Goal: Transaction & Acquisition: Purchase product/service

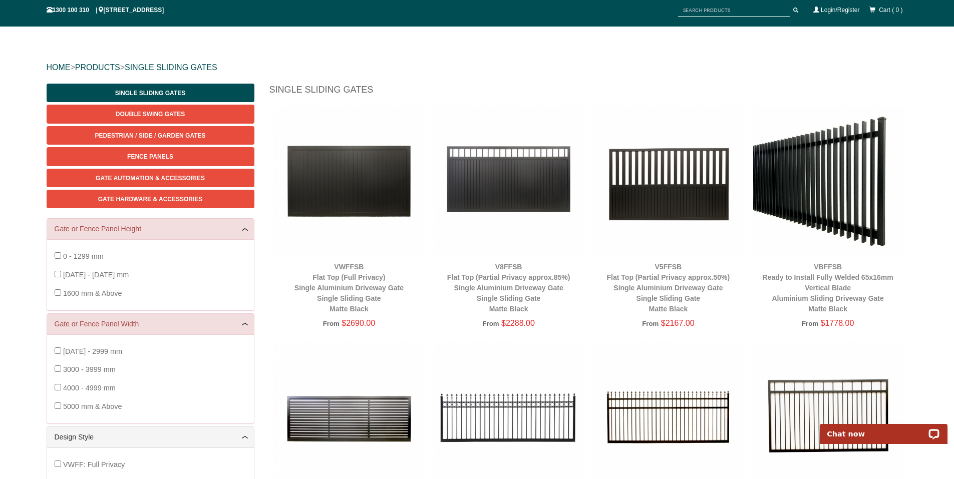
click at [839, 230] on img at bounding box center [828, 181] width 150 height 150
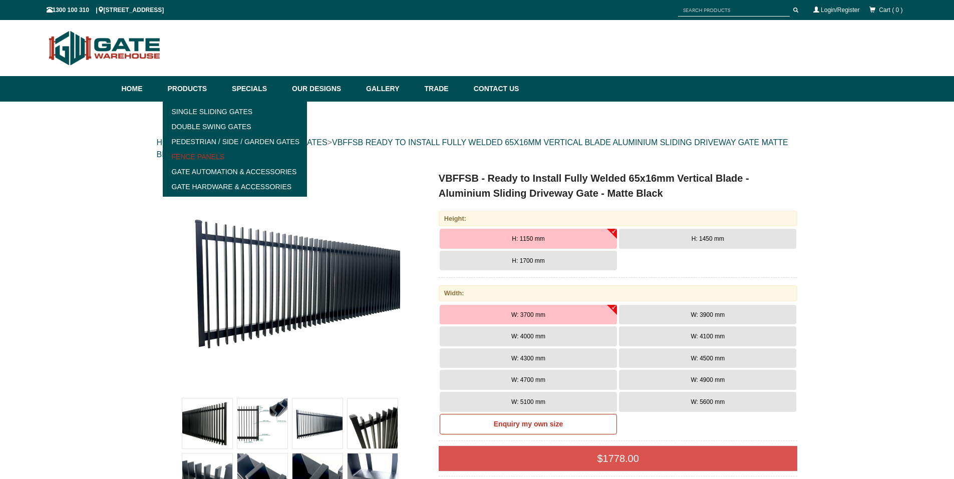
click at [205, 156] on link "Fence Panels" at bounding box center [235, 156] width 139 height 15
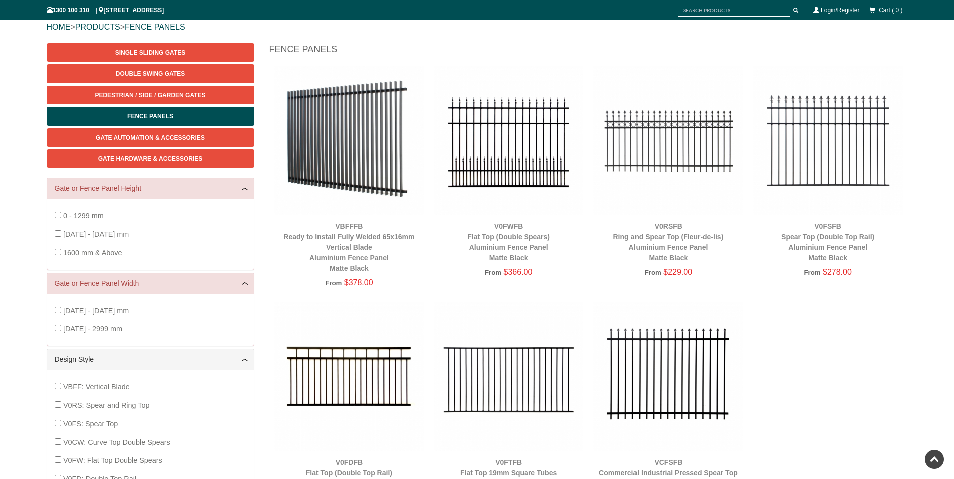
scroll to position [88, 0]
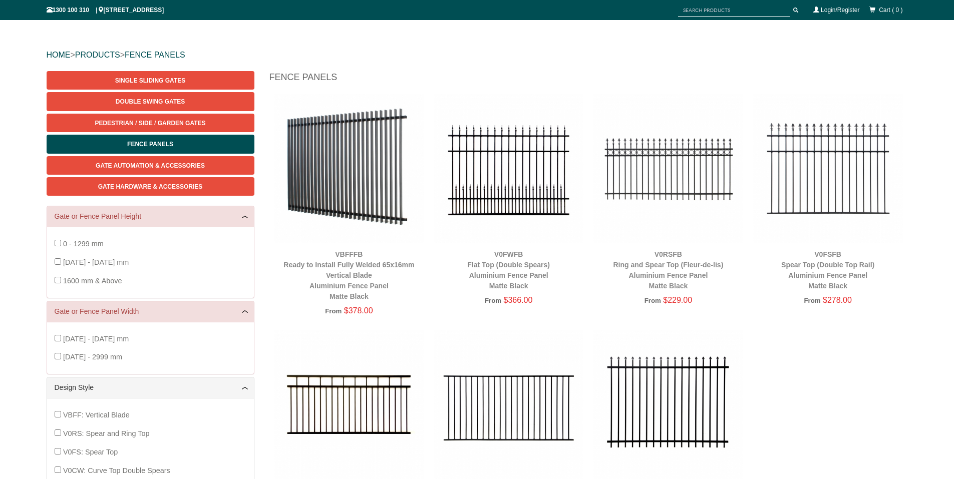
click at [366, 179] on img at bounding box center [349, 169] width 150 height 150
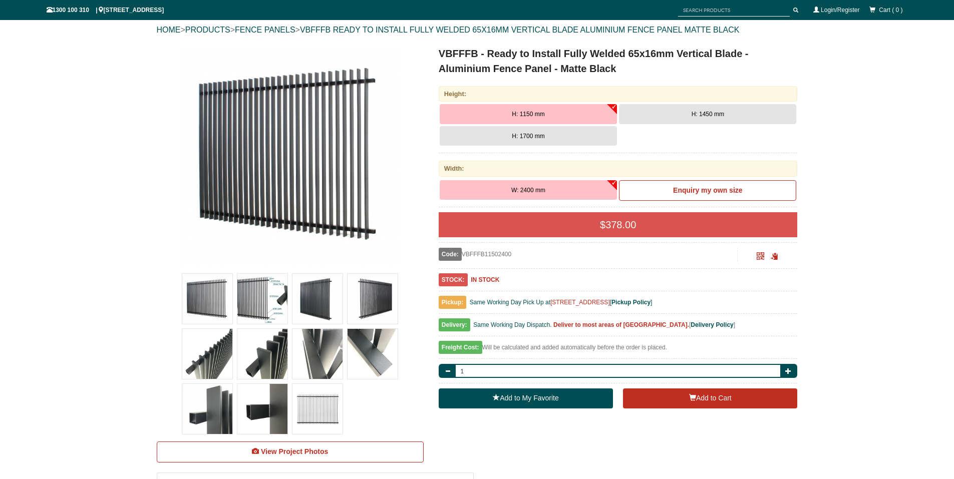
scroll to position [125, 0]
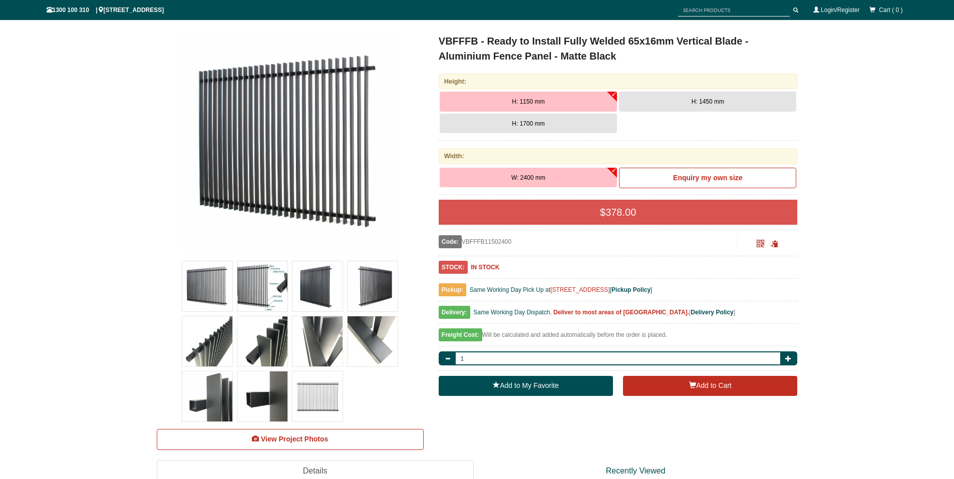
click at [291, 198] on img at bounding box center [290, 144] width 220 height 220
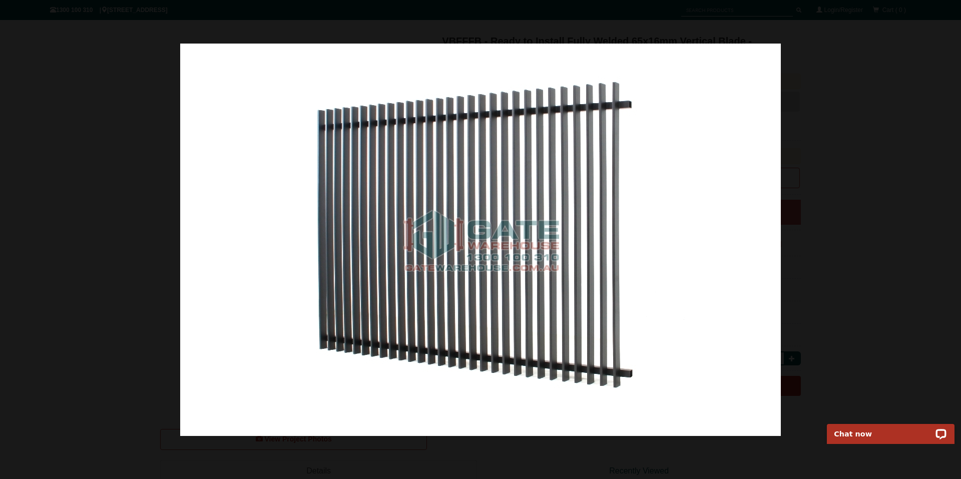
click at [763, 244] on img at bounding box center [480, 240] width 601 height 392
click at [943, 252] on span at bounding box center [941, 255] width 30 height 30
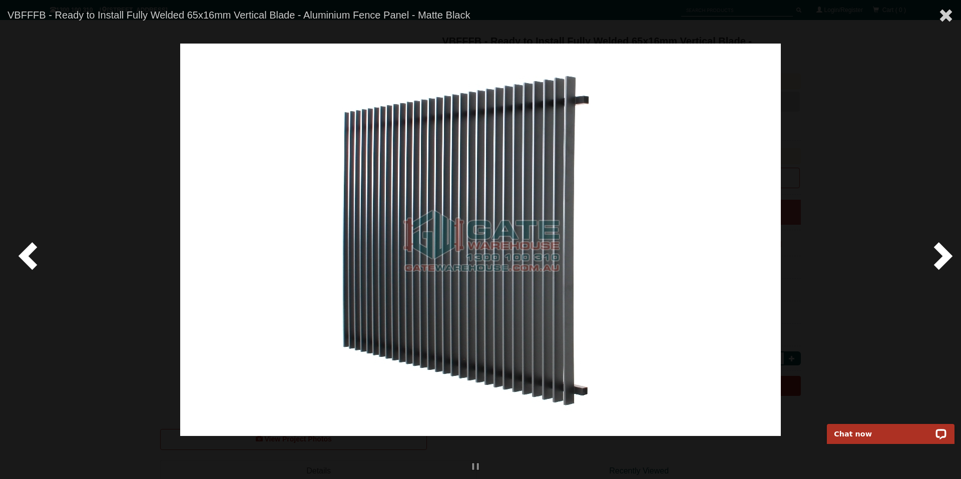
click at [942, 255] on span at bounding box center [941, 255] width 30 height 30
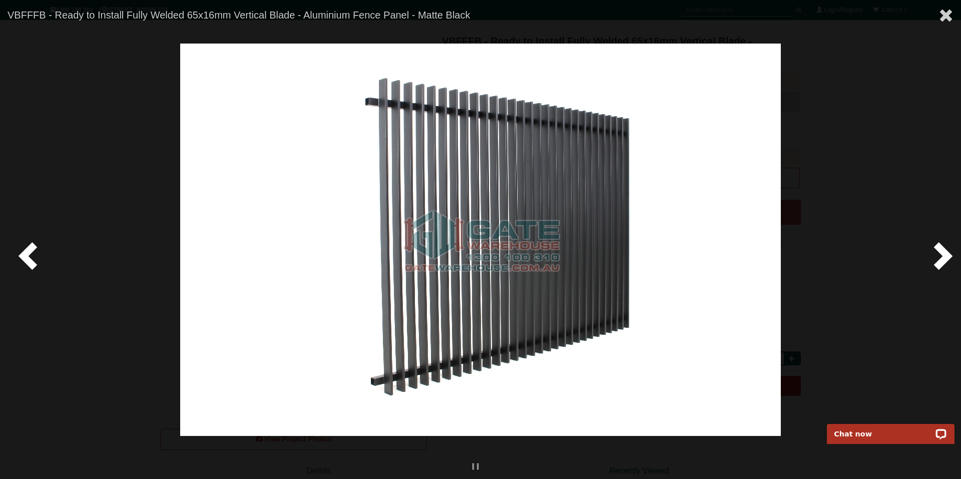
click at [942, 255] on span at bounding box center [941, 255] width 30 height 30
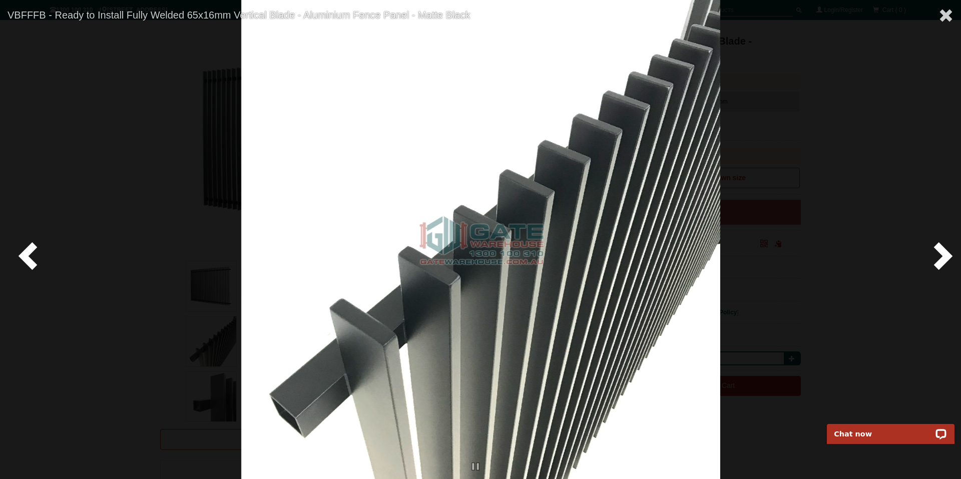
click at [942, 255] on span at bounding box center [941, 255] width 30 height 30
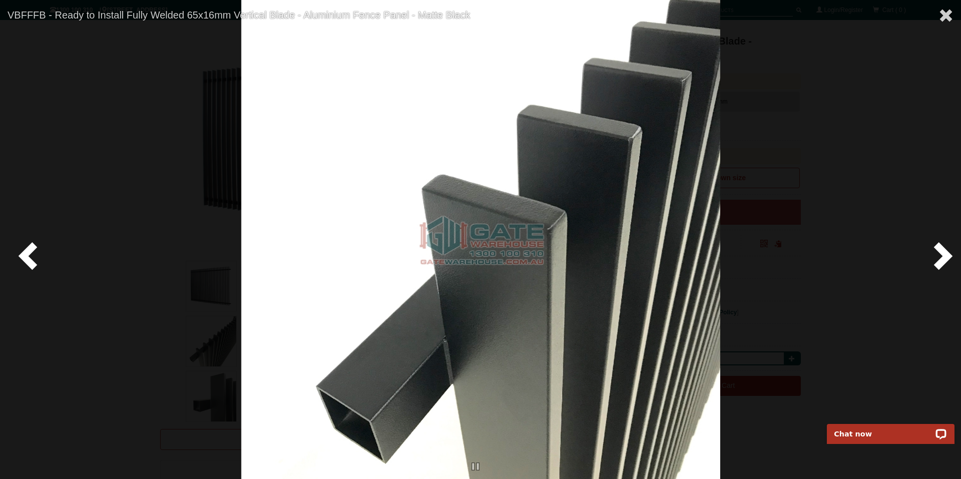
click at [942, 255] on span at bounding box center [941, 255] width 30 height 30
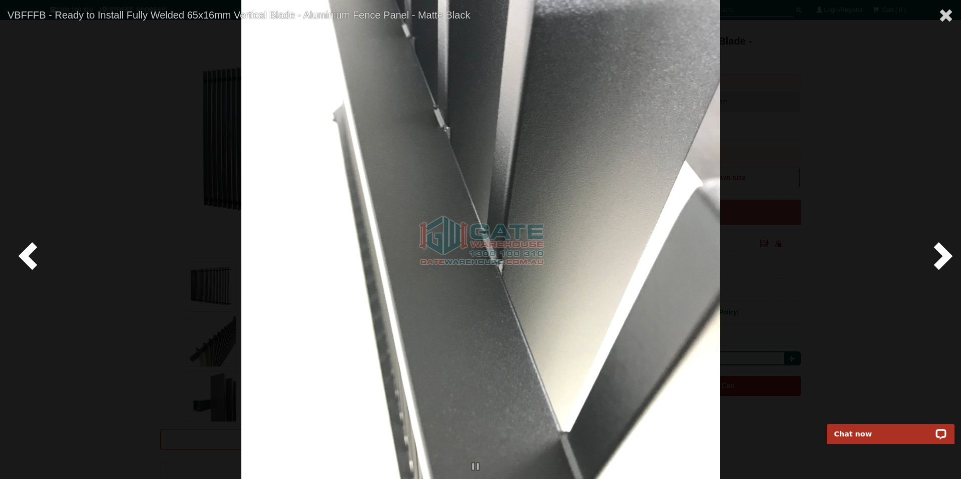
click at [942, 255] on span at bounding box center [941, 255] width 30 height 30
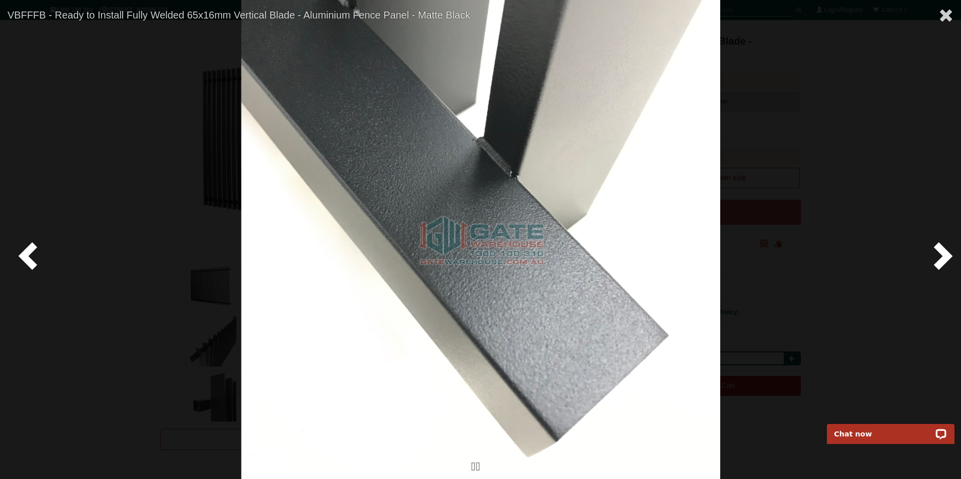
click at [942, 255] on span at bounding box center [941, 255] width 30 height 30
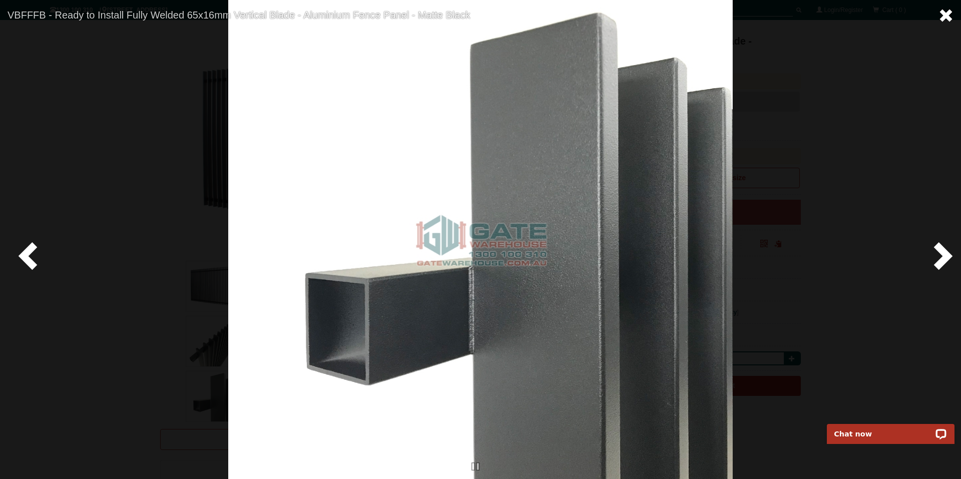
click at [949, 12] on span at bounding box center [946, 15] width 15 height 15
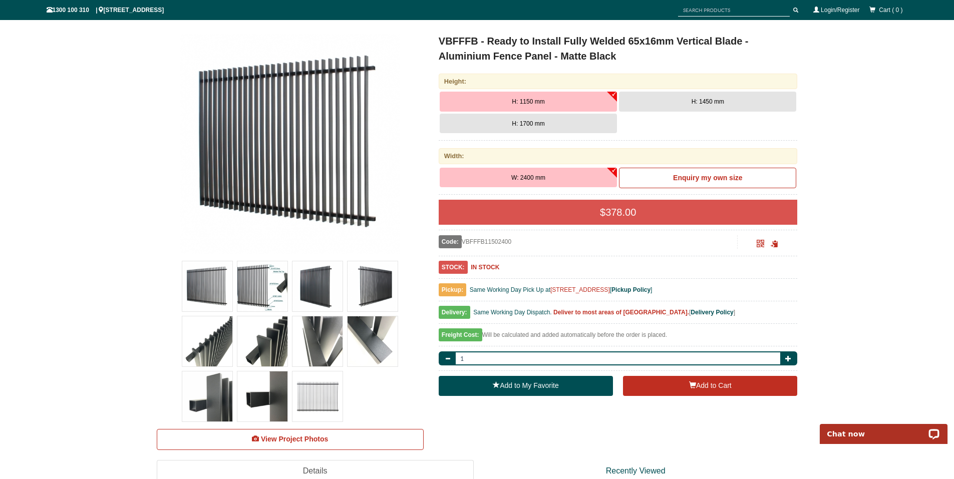
click at [316, 405] on img at bounding box center [317, 396] width 50 height 50
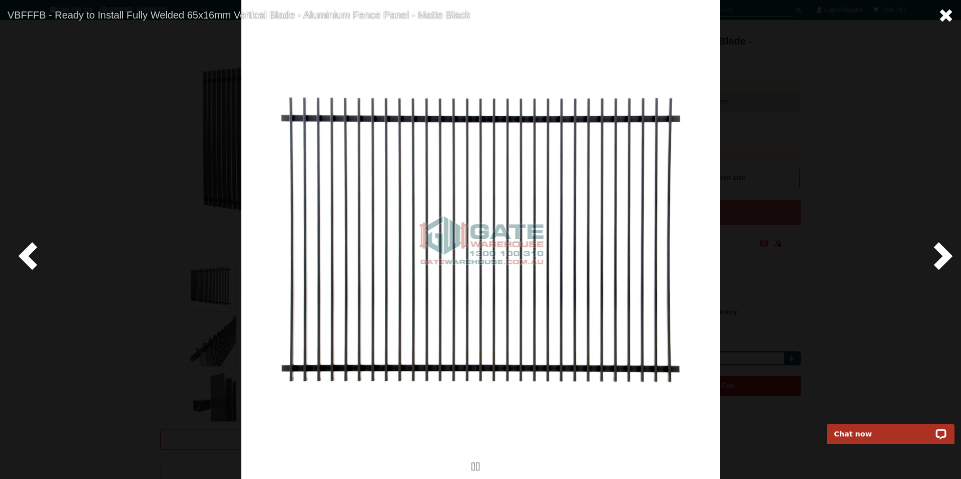
click at [941, 14] on span at bounding box center [946, 15] width 15 height 15
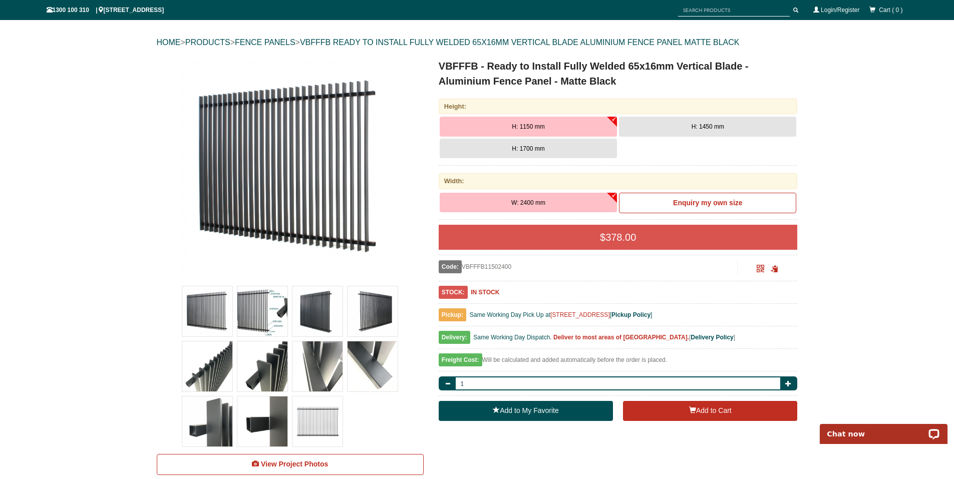
scroll to position [0, 0]
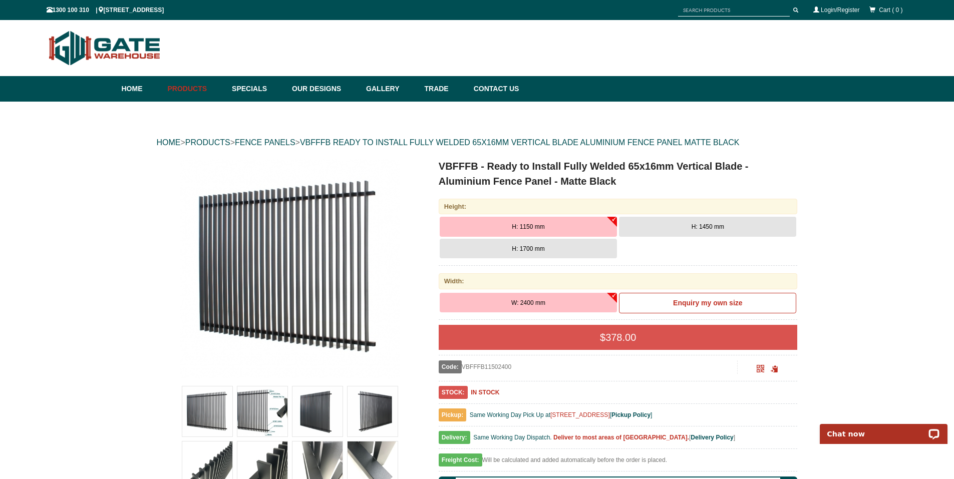
click at [646, 231] on button "H: 1450 mm" at bounding box center [707, 227] width 177 height 20
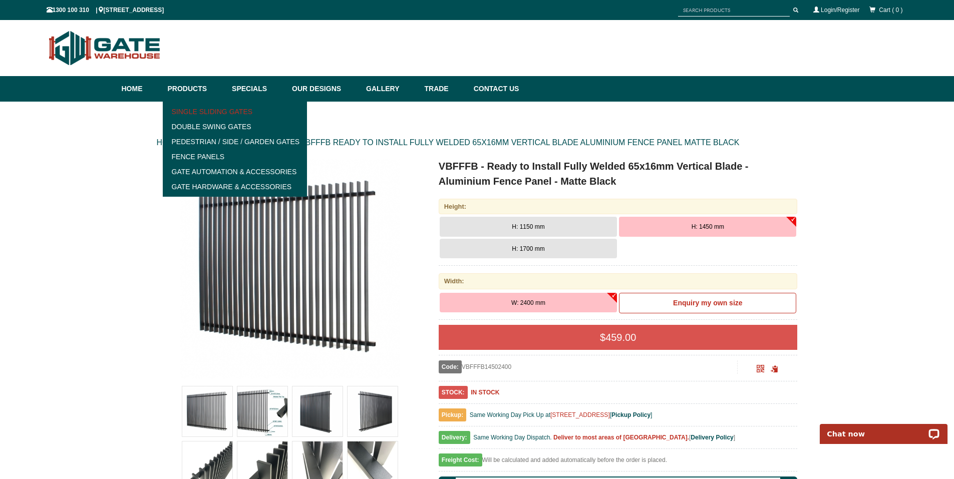
click at [196, 113] on link "Single Sliding Gates" at bounding box center [235, 111] width 139 height 15
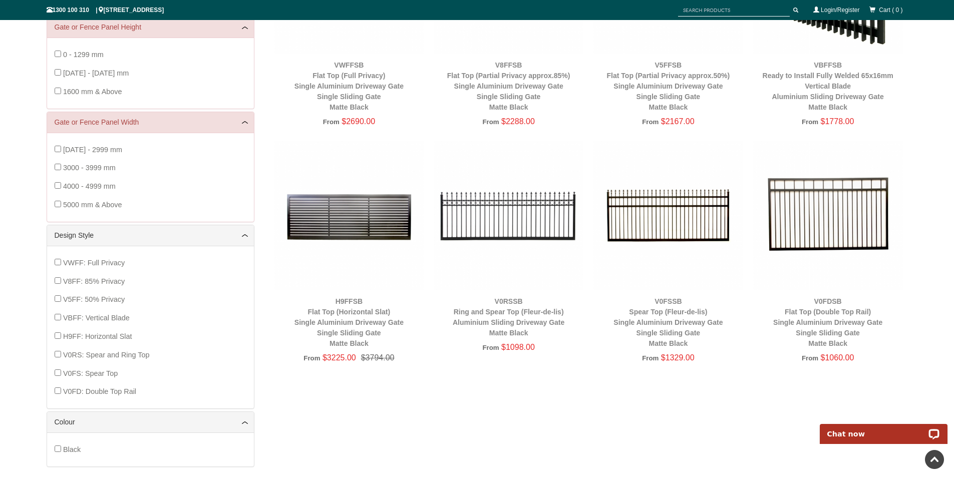
scroll to position [275, 0]
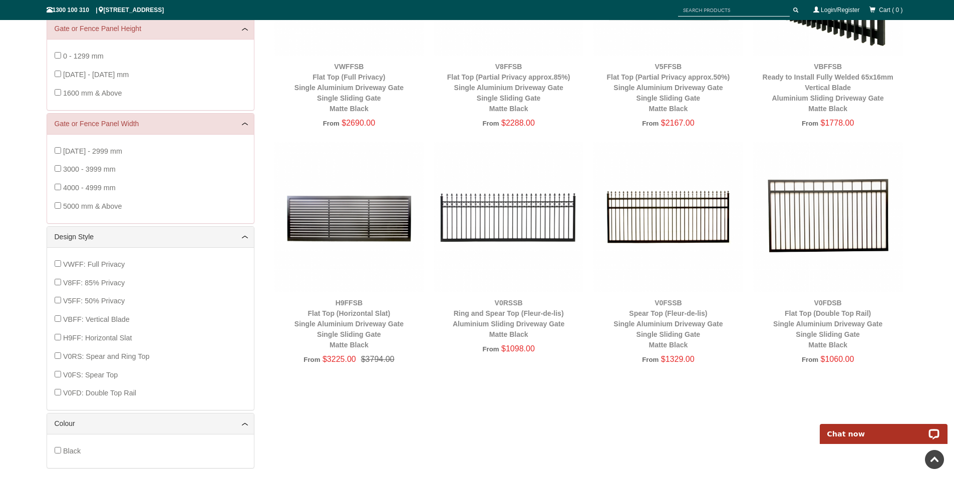
click at [840, 220] on img at bounding box center [828, 217] width 150 height 150
click at [826, 319] on div "V0FDSB Flat Top (Double Top Rail) Single Aluminium Driveway Gate Single Sliding…" at bounding box center [828, 324] width 150 height 53
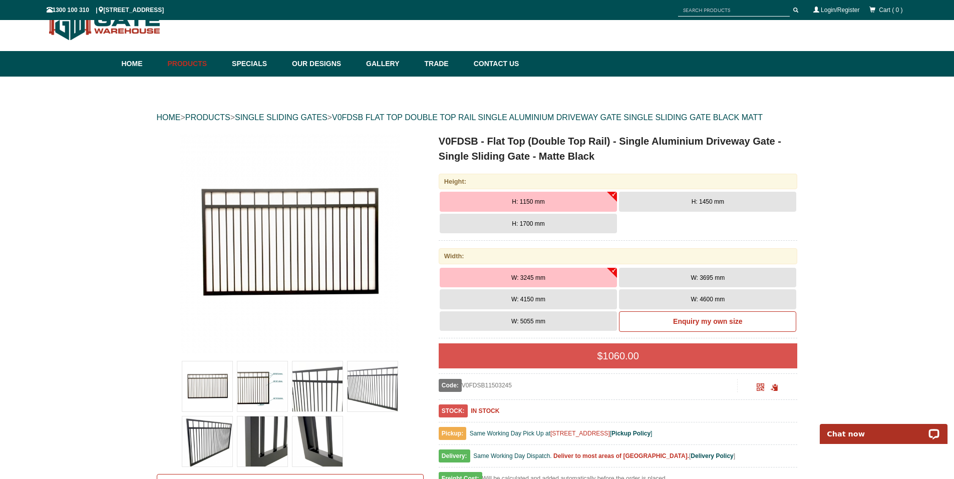
click at [666, 203] on button "H: 1450 mm" at bounding box center [707, 202] width 177 height 20
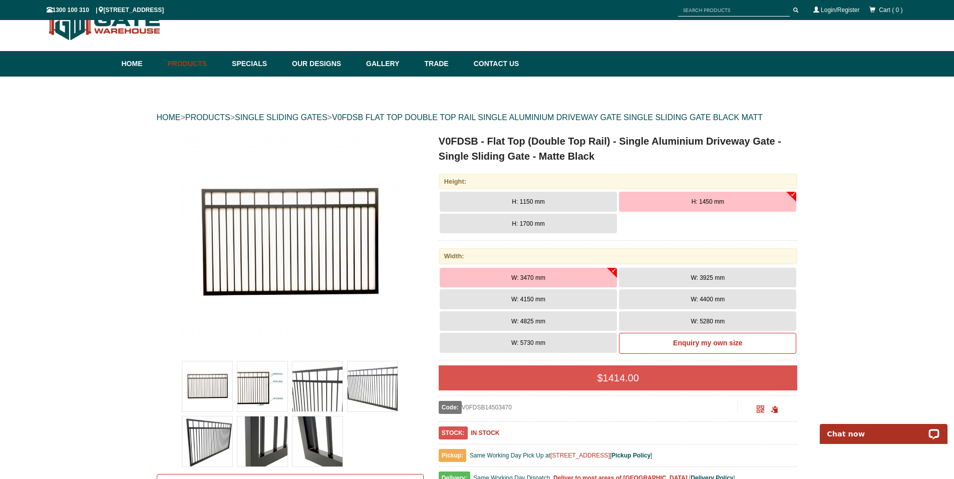
click at [520, 204] on span "H: 1150 mm" at bounding box center [528, 201] width 33 height 7
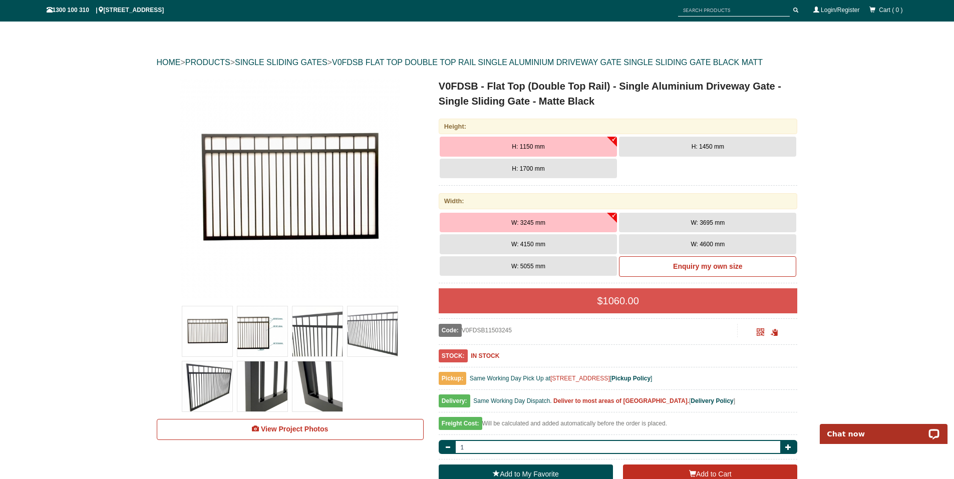
scroll to position [88, 0]
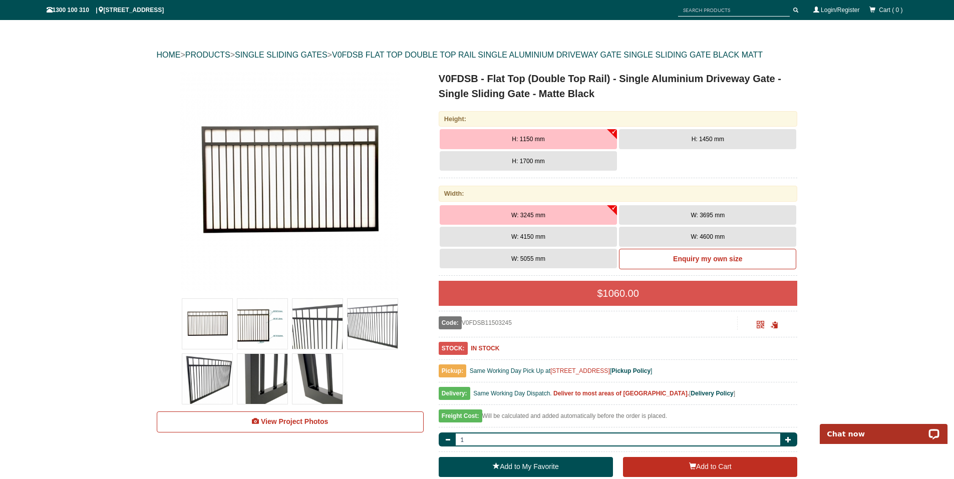
click at [683, 210] on button "W: 3695 mm" at bounding box center [707, 215] width 177 height 20
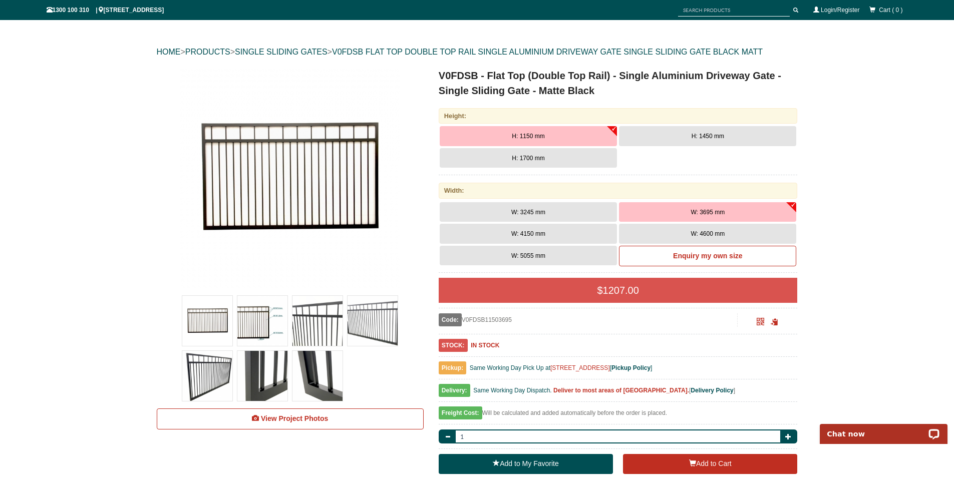
scroll to position [36, 0]
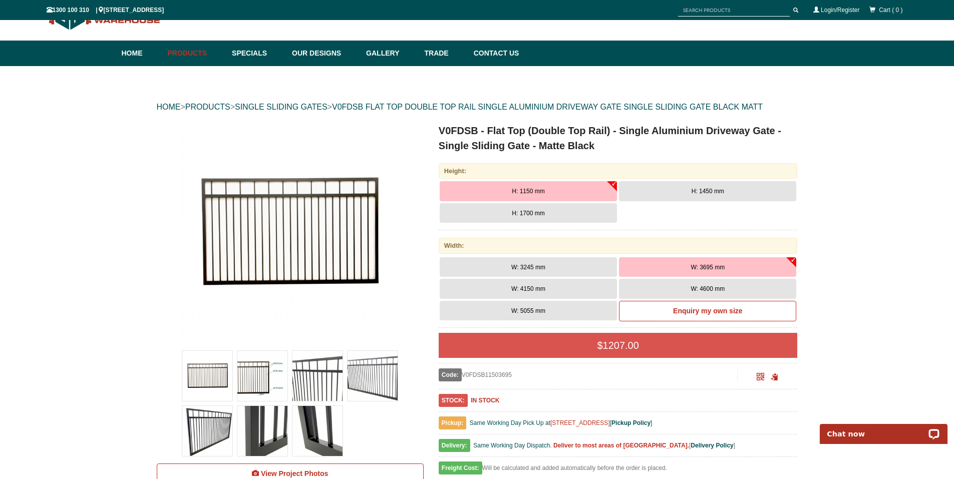
click at [711, 195] on button "H: 1450 mm" at bounding box center [707, 191] width 177 height 20
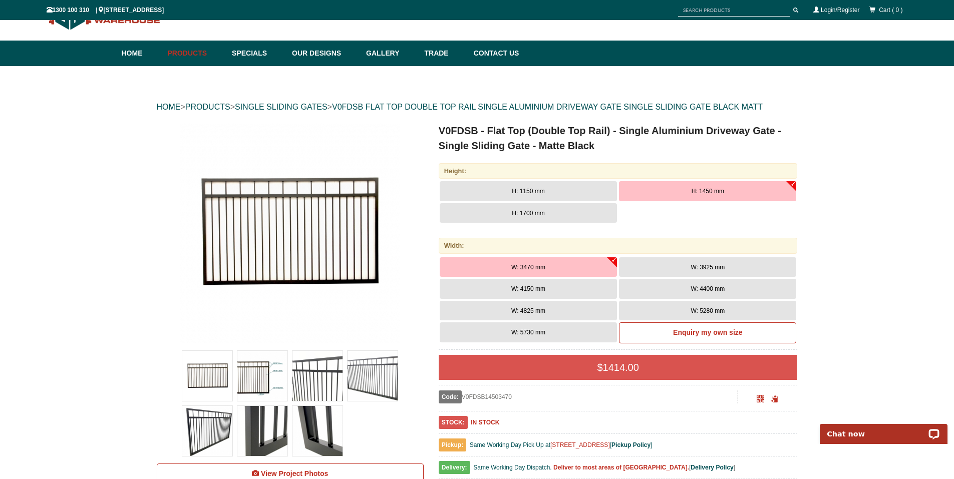
scroll to position [0, 0]
